Goal: Transaction & Acquisition: Book appointment/travel/reservation

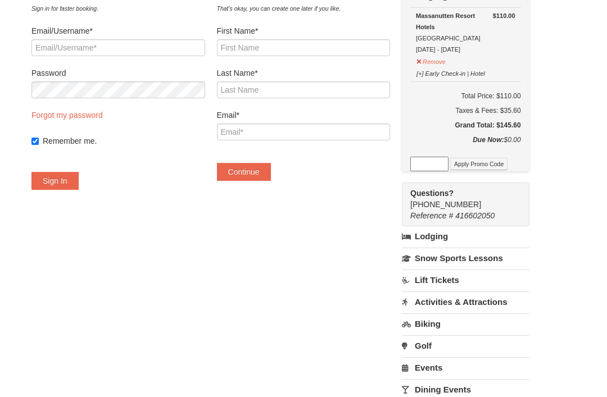
scroll to position [93, 0]
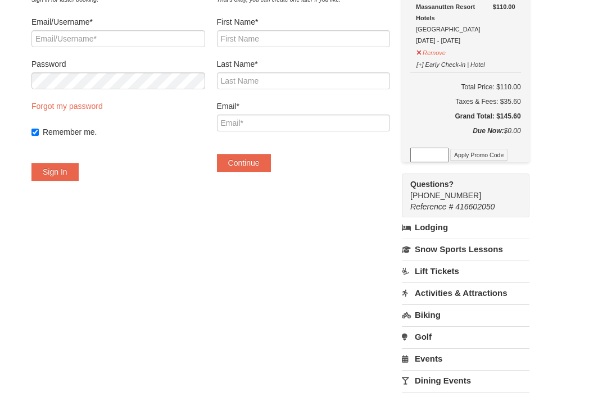
click at [452, 228] on link "Lodging" at bounding box center [466, 228] width 128 height 20
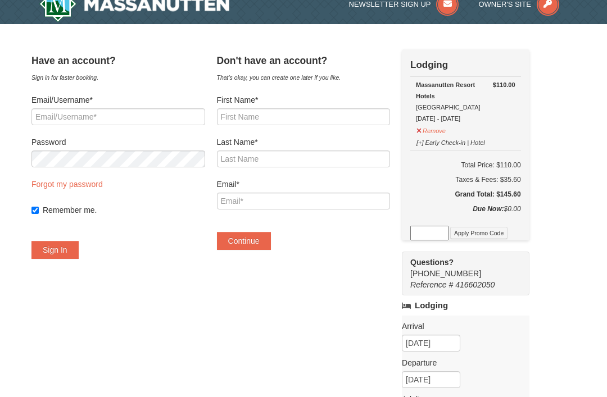
scroll to position [0, 0]
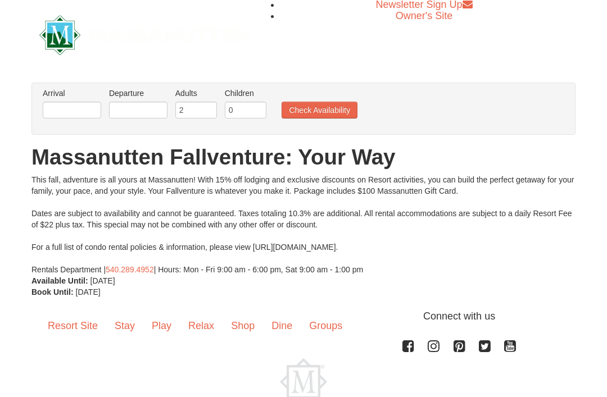
scroll to position [33, 0]
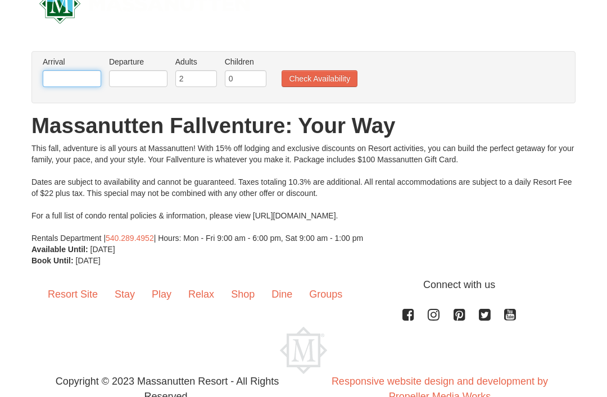
click at [79, 78] on input "text" at bounding box center [72, 78] width 58 height 17
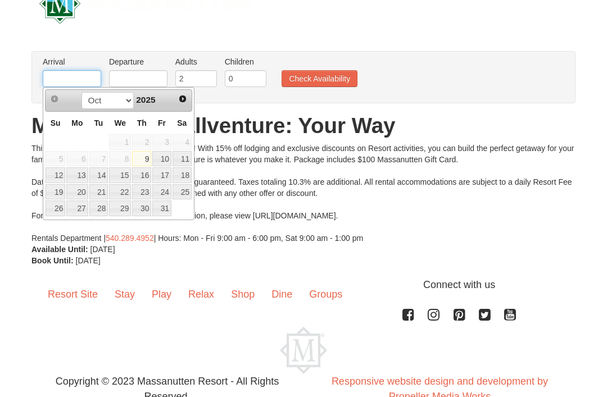
scroll to position [32, 0]
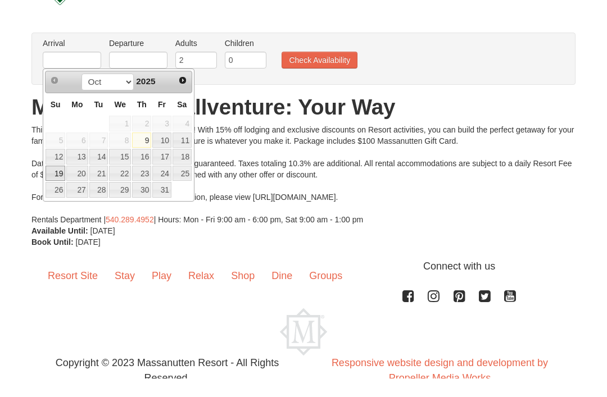
click at [55, 185] on link "19" at bounding box center [56, 193] width 20 height 16
type input "10/19/2025"
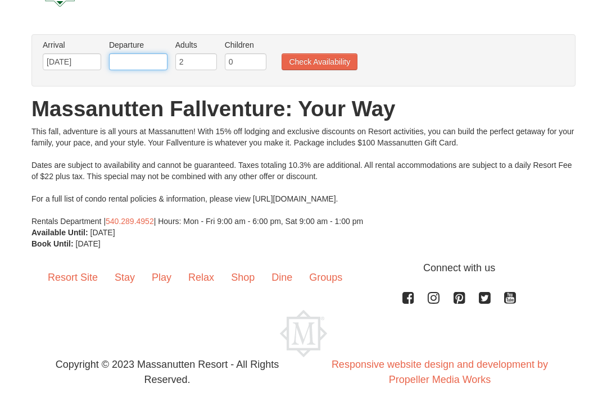
click at [159, 62] on input "text" at bounding box center [138, 61] width 58 height 17
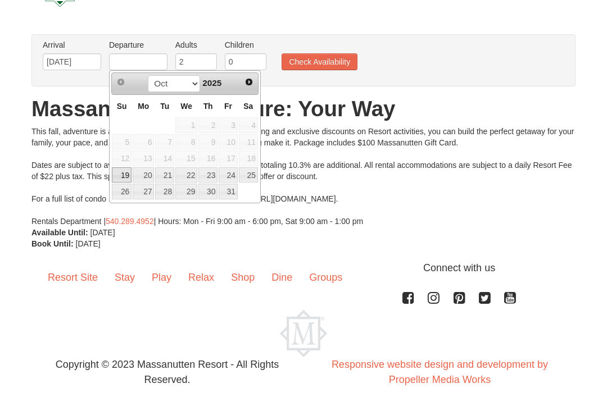
click at [150, 179] on link "20" at bounding box center [143, 176] width 21 height 16
type input "10/20/2025"
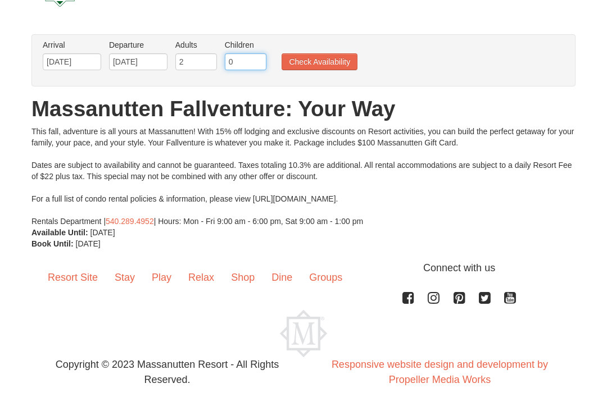
click at [259, 61] on input "0" at bounding box center [246, 61] width 42 height 17
type input "1"
click at [337, 61] on button "Check Availability" at bounding box center [320, 61] width 76 height 17
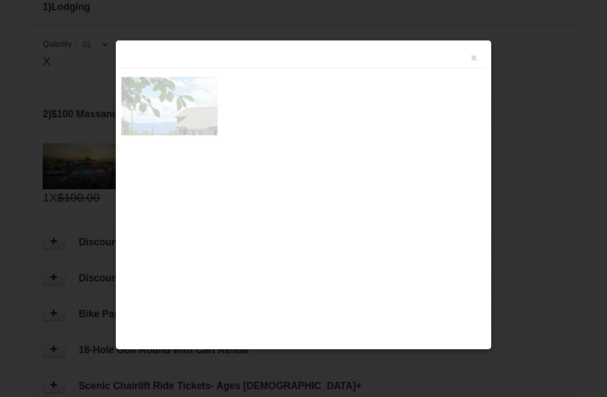
scroll to position [344, 0]
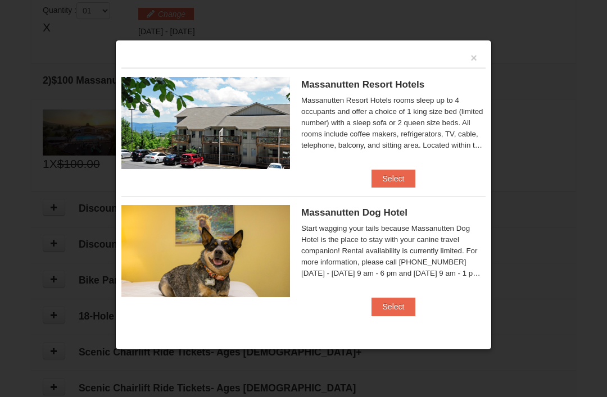
click at [401, 178] on button "Select" at bounding box center [394, 179] width 44 height 18
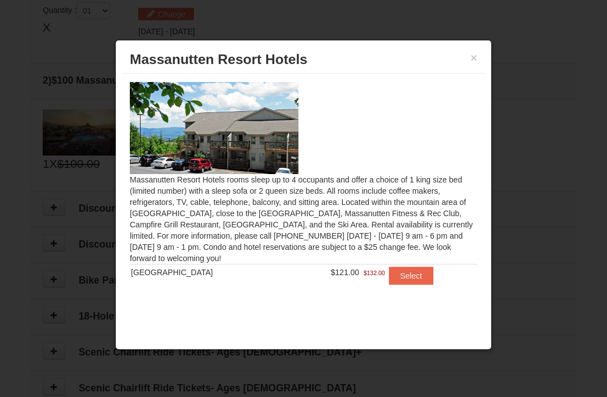
click at [406, 278] on button "Select" at bounding box center [411, 276] width 44 height 18
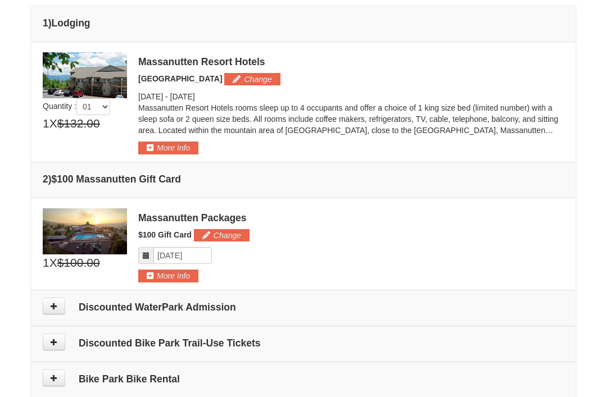
scroll to position [294, 0]
click at [233, 341] on h4 "Discounted Bike Park Trail-Use Tickets" at bounding box center [304, 343] width 522 height 11
click at [56, 345] on icon at bounding box center [54, 342] width 8 height 8
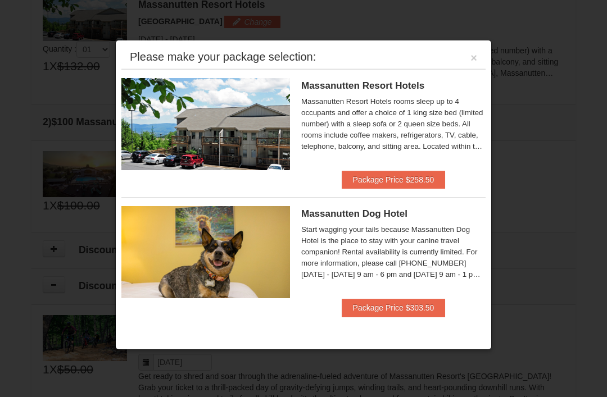
scroll to position [346, 0]
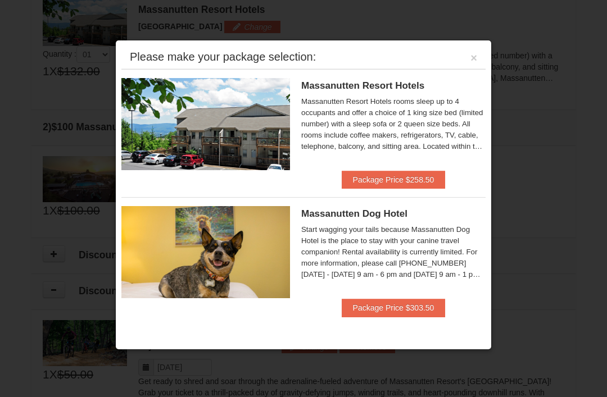
click at [428, 180] on button "Package Price $258.50" at bounding box center [394, 180] width 104 height 18
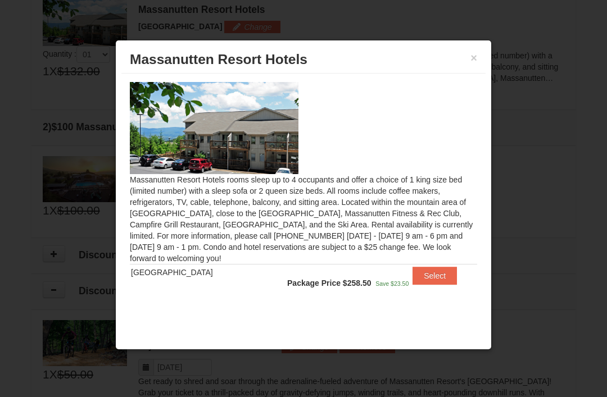
click at [428, 277] on button "Select" at bounding box center [435, 276] width 44 height 18
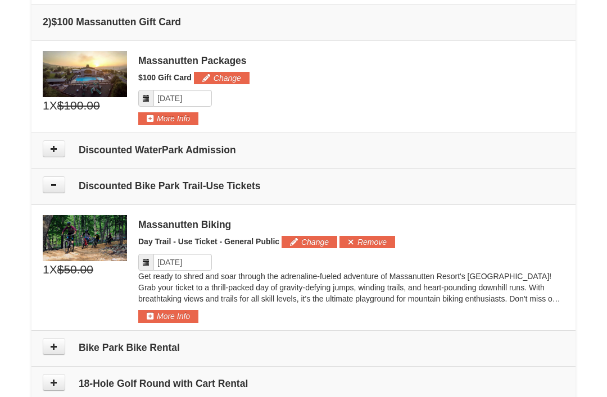
scroll to position [451, 0]
click at [381, 239] on button "Remove" at bounding box center [368, 242] width 56 height 12
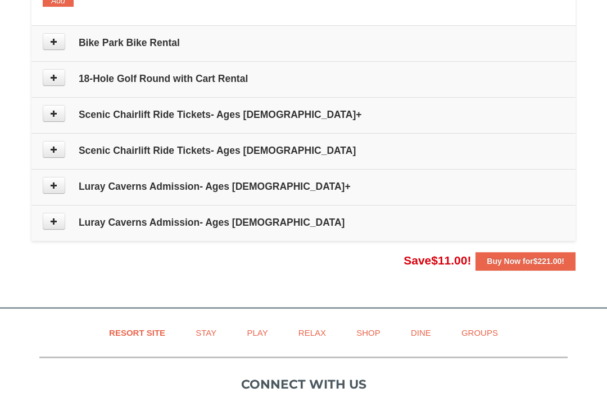
scroll to position [679, 0]
click at [519, 263] on strong "Buy Now for $221.00 !" at bounding box center [526, 260] width 78 height 9
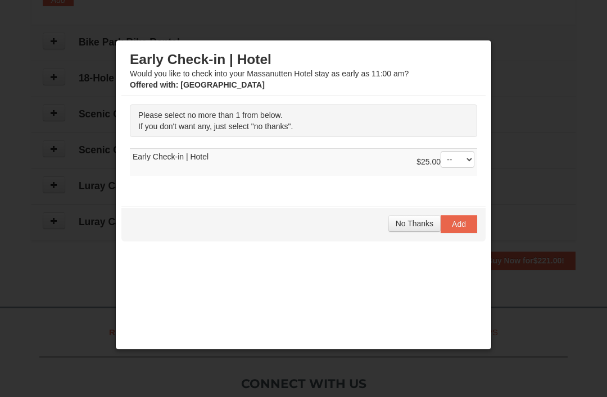
click at [410, 232] on button "No Thanks" at bounding box center [414, 223] width 52 height 17
